Goal: Task Accomplishment & Management: Use online tool/utility

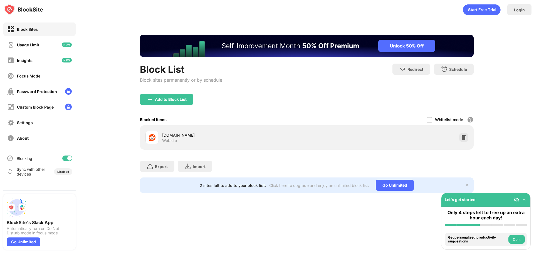
click at [68, 161] on div at bounding box center [67, 159] width 10 height 6
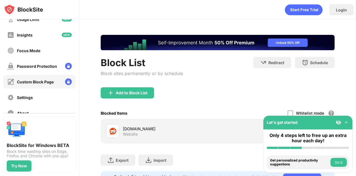
scroll to position [56, 0]
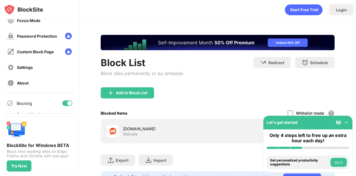
click at [67, 103] on div at bounding box center [69, 103] width 4 height 4
click at [63, 103] on div at bounding box center [65, 103] width 4 height 4
